Goal: Register for event/course

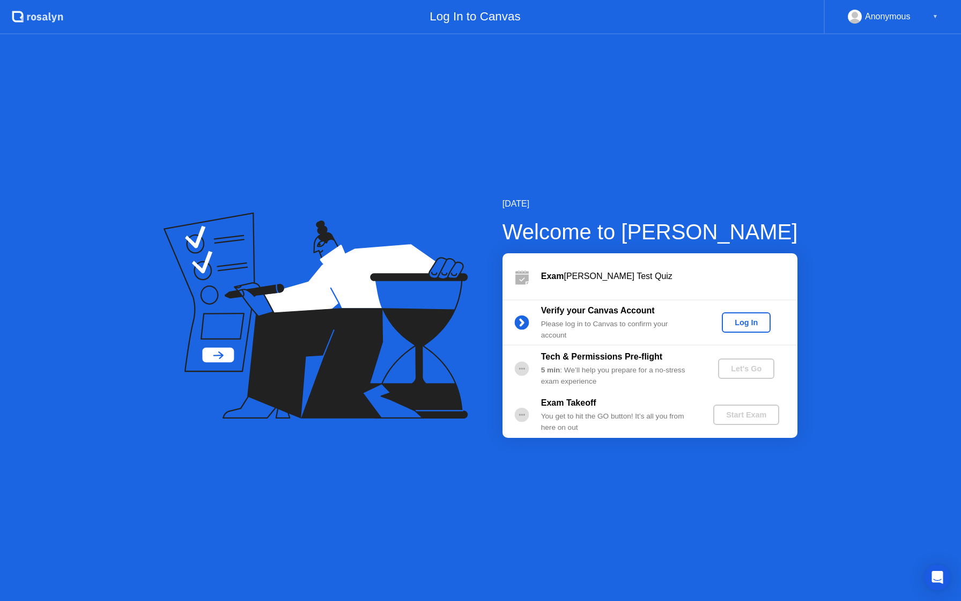
click at [743, 315] on button "Log In" at bounding box center [746, 322] width 49 height 20
click at [750, 365] on div "Let's Go" at bounding box center [747, 368] width 48 height 9
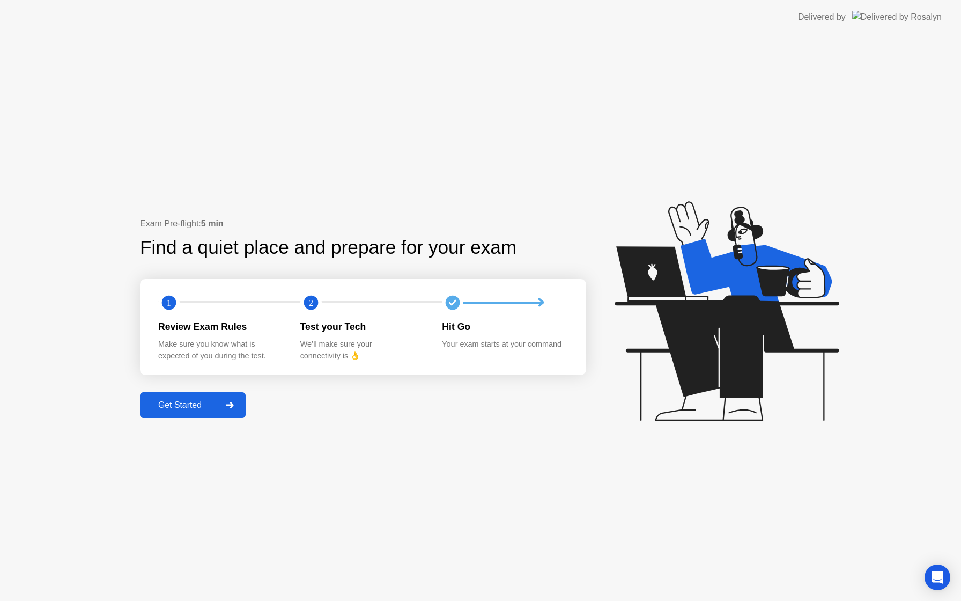
click at [153, 414] on button "Get Started" at bounding box center [193, 405] width 106 height 26
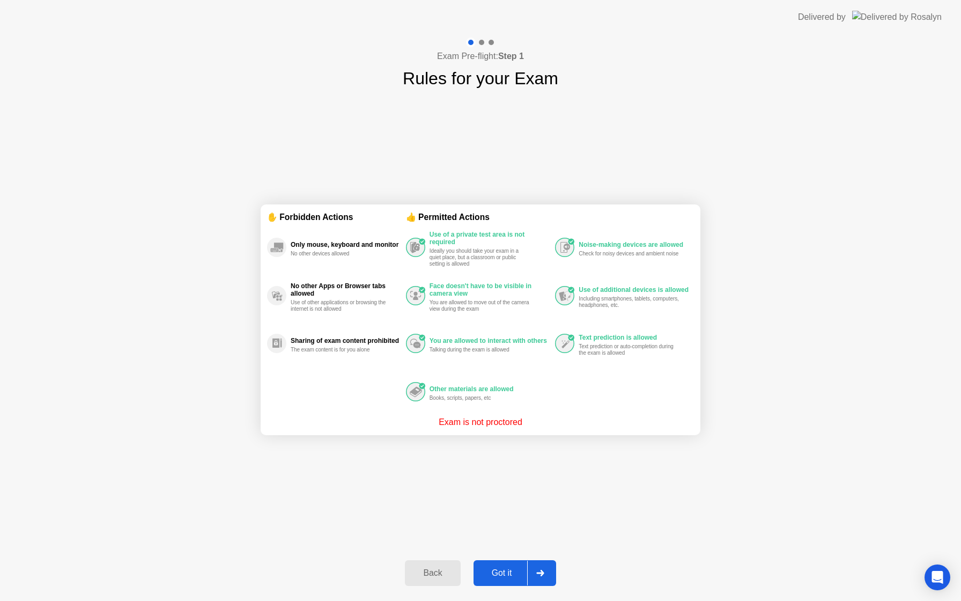
click at [496, 581] on button "Got it" at bounding box center [515, 573] width 83 height 26
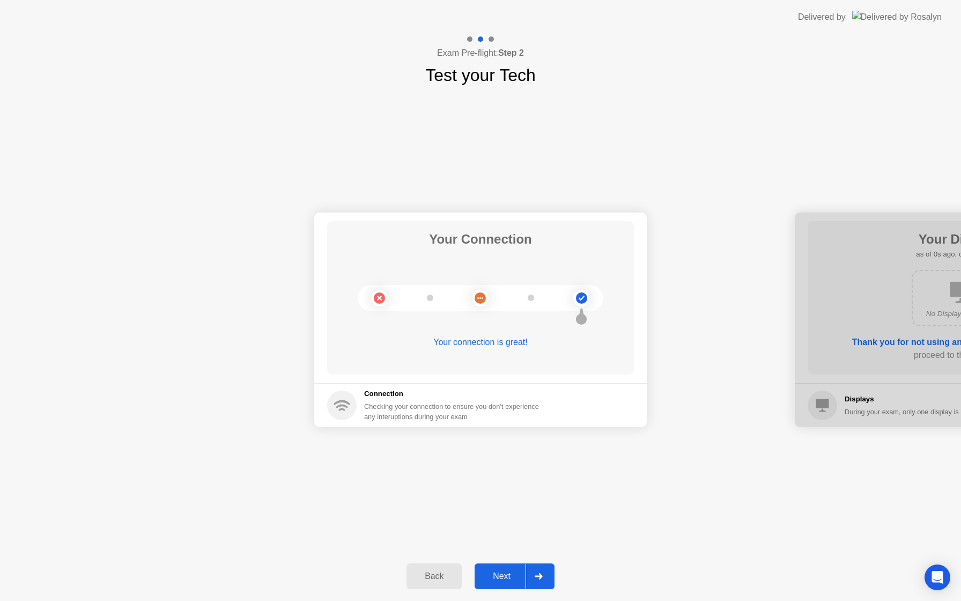
click at [496, 581] on div "Next" at bounding box center [502, 576] width 48 height 10
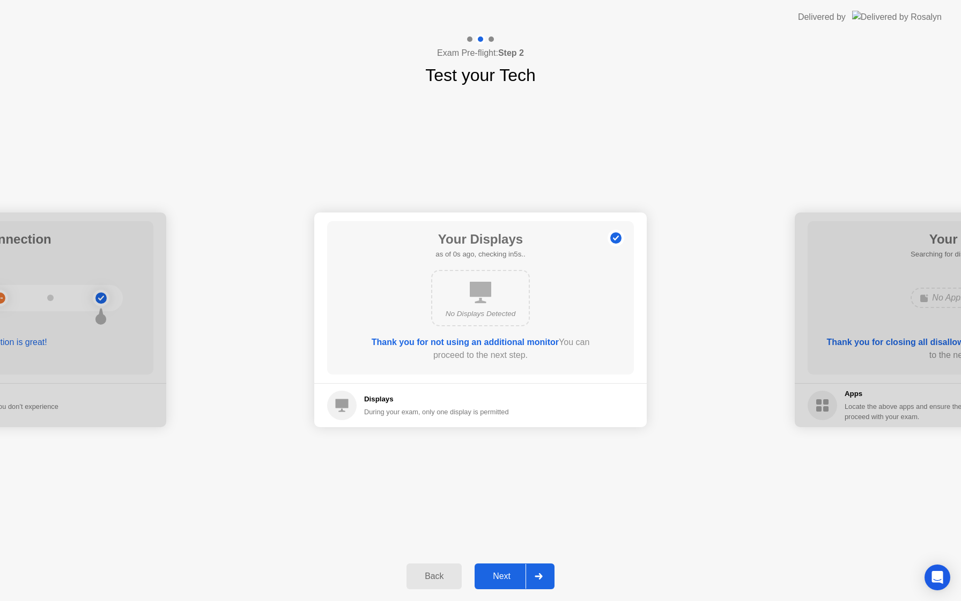
click at [496, 581] on div "Next" at bounding box center [502, 576] width 48 height 10
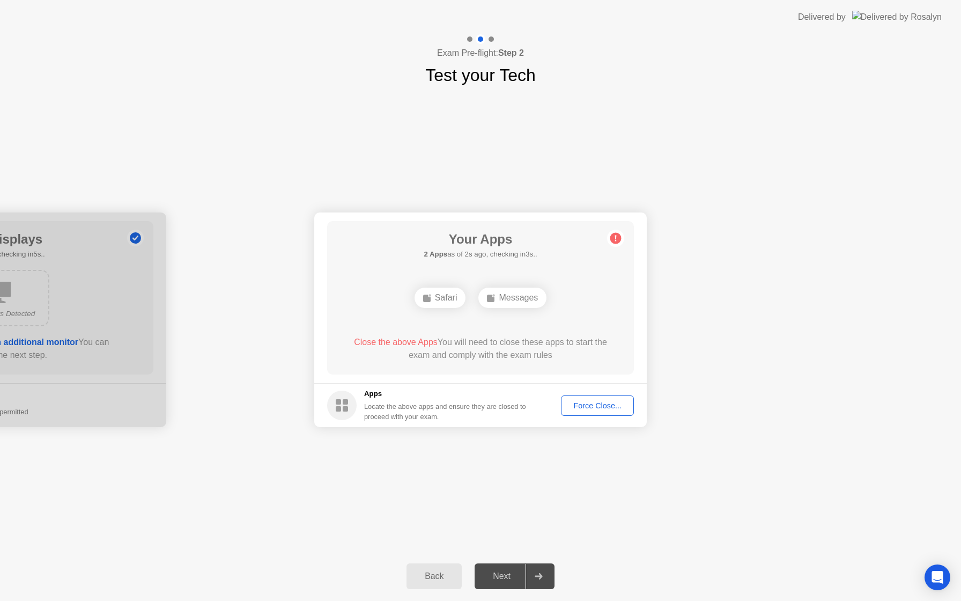
click at [601, 408] on div "Force Close..." at bounding box center [597, 405] width 65 height 9
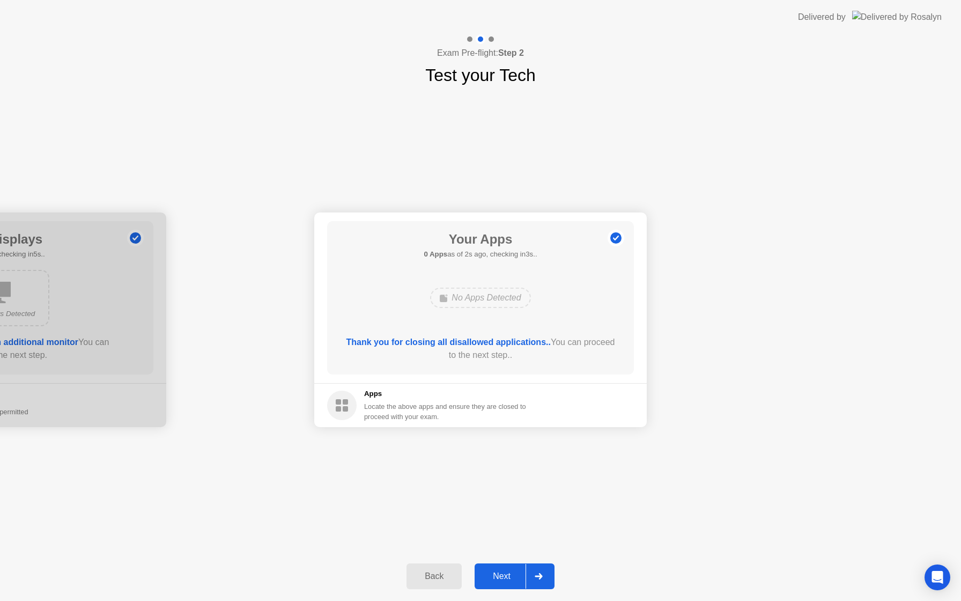
click at [491, 583] on button "Next" at bounding box center [515, 576] width 80 height 26
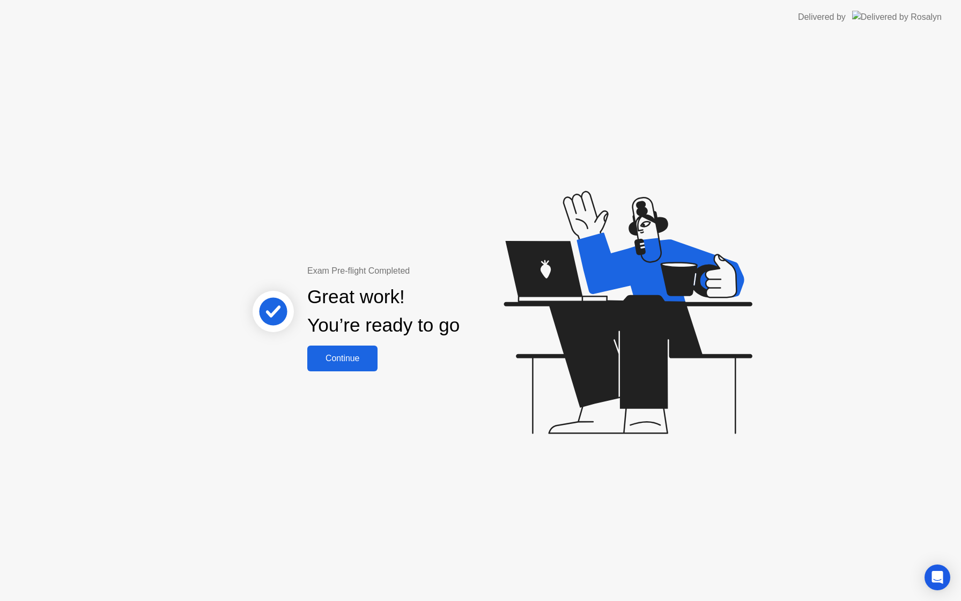
click at [344, 364] on button "Continue" at bounding box center [342, 358] width 70 height 26
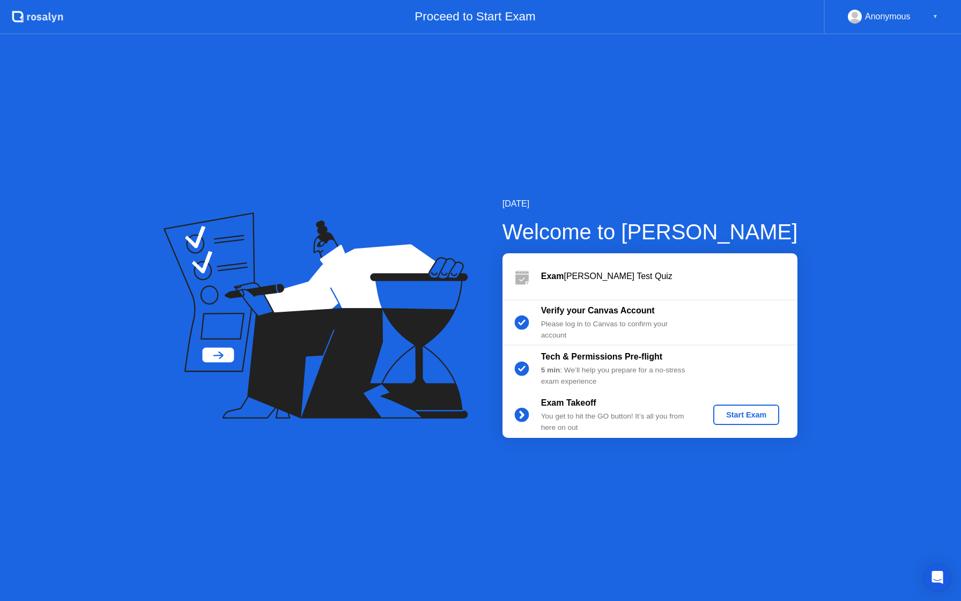
click at [726, 416] on div "Start Exam" at bounding box center [746, 414] width 57 height 9
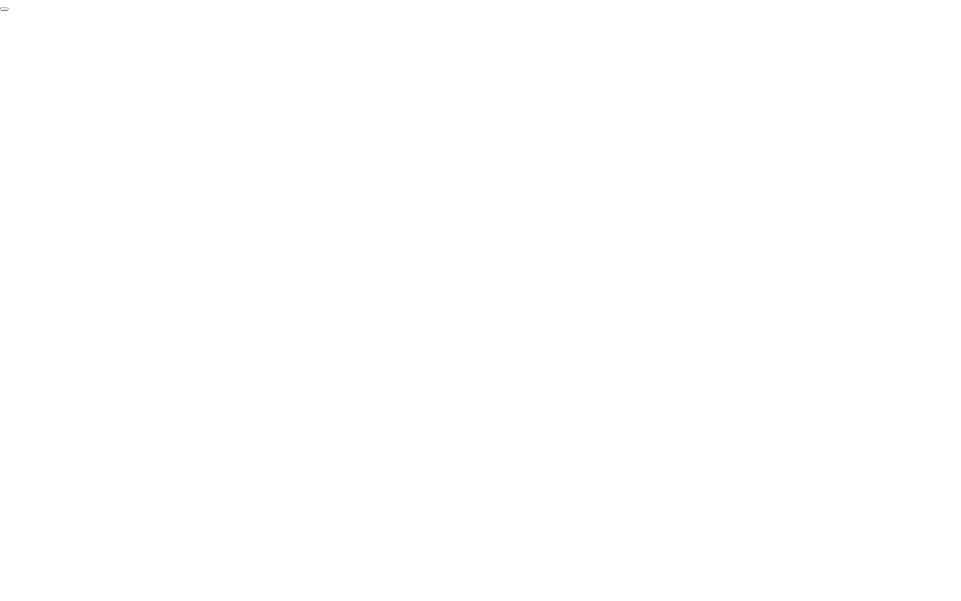
click div "End Proctoring Session"
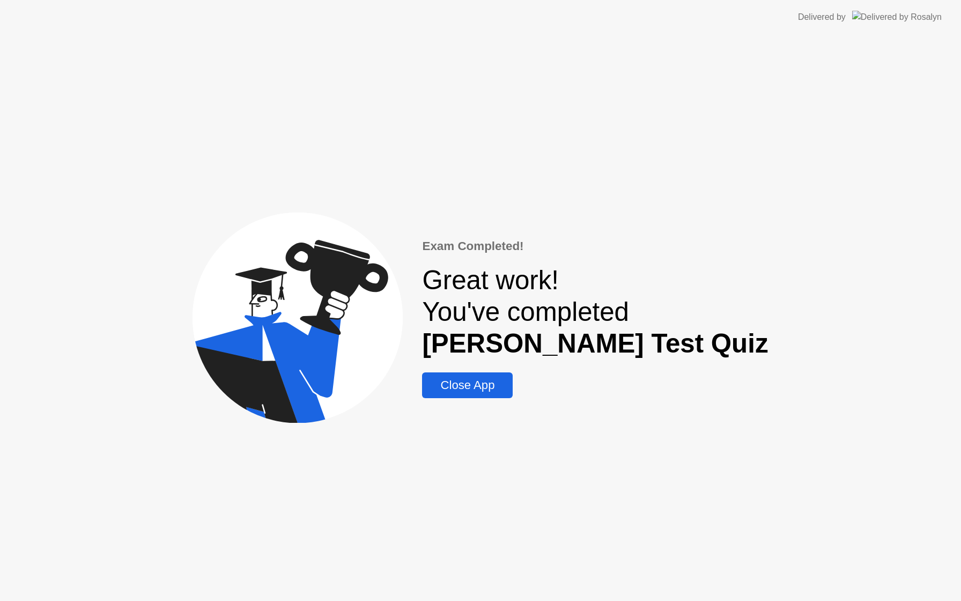
click at [510, 386] on div "Close App" at bounding box center [467, 385] width 84 height 14
